Goal: Task Accomplishment & Management: Complete application form

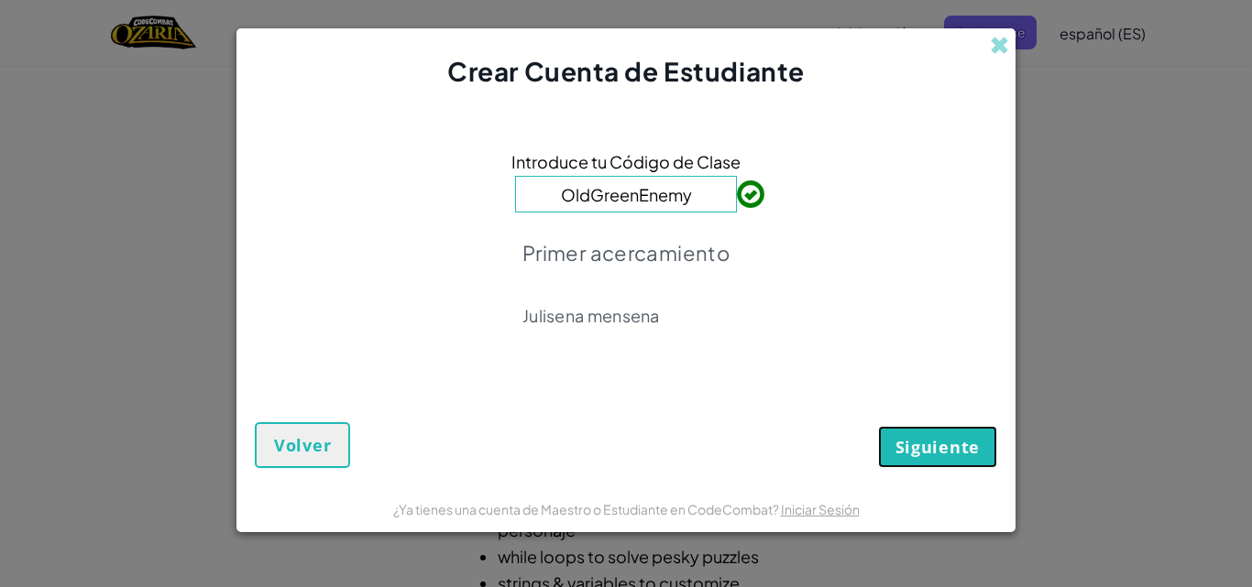
click at [922, 451] on span "Siguiente" at bounding box center [937, 447] width 84 height 22
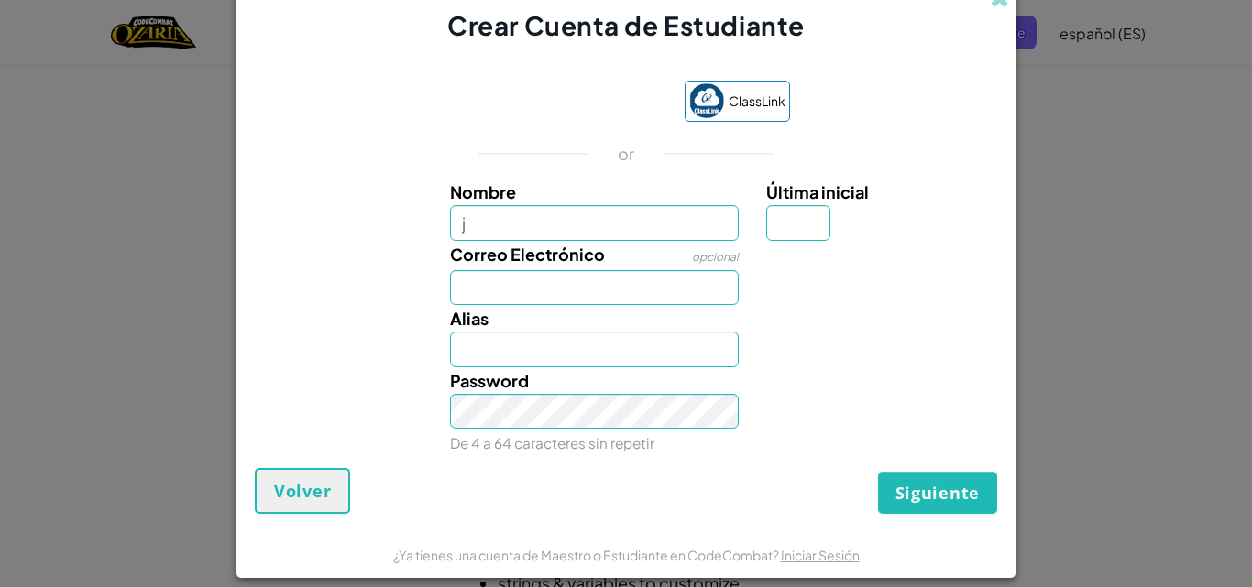
type input "j"
type input "J"
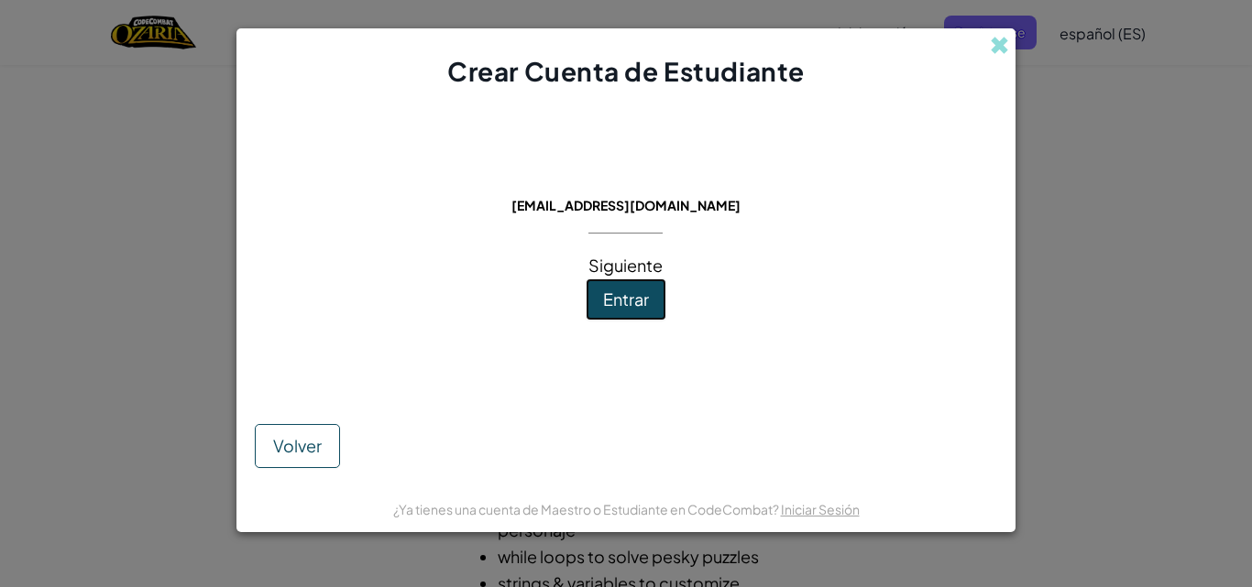
click at [622, 305] on span "Entrar" at bounding box center [626, 299] width 46 height 21
